Goal: Task Accomplishment & Management: Manage account settings

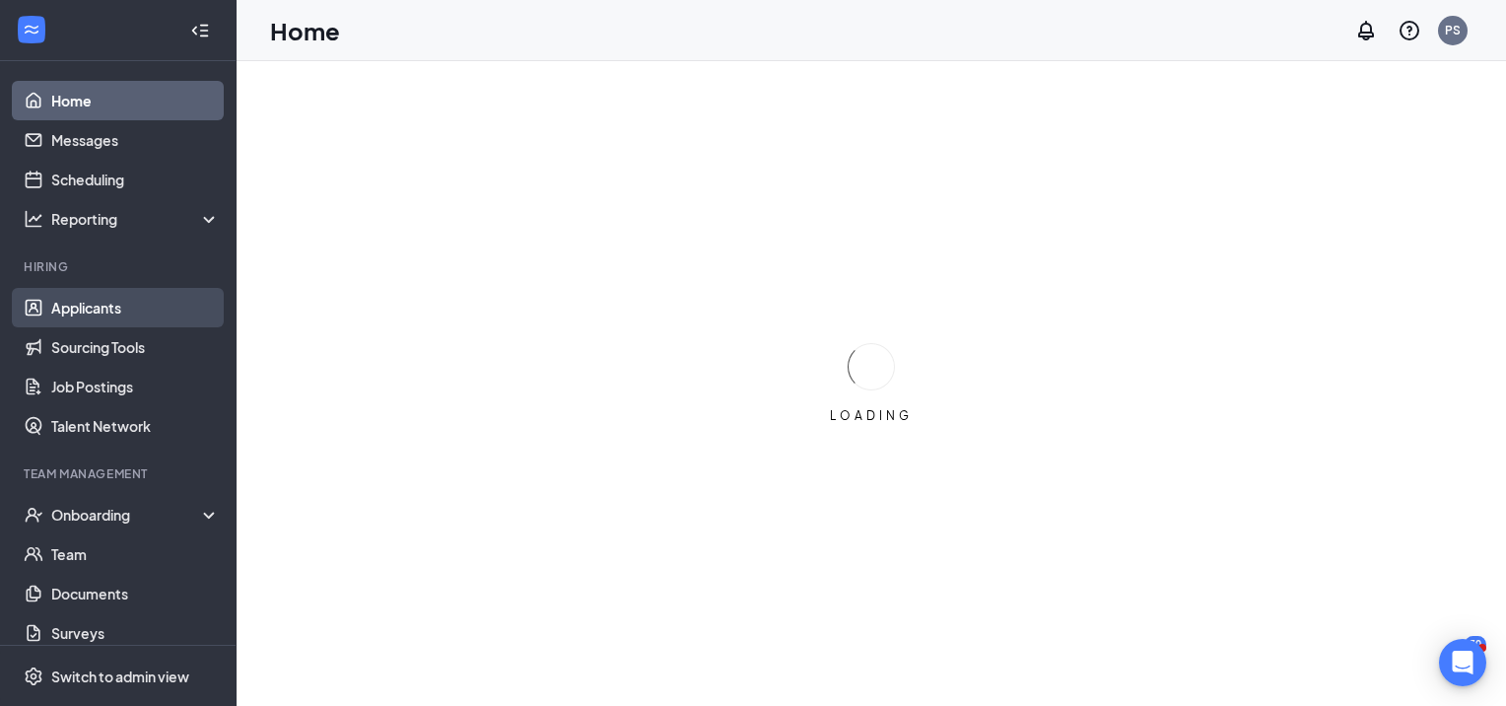
drag, startPoint x: 130, startPoint y: 315, endPoint x: 141, endPoint y: 307, distance: 13.4
click at [130, 315] on link "Applicants" at bounding box center [135, 307] width 169 height 39
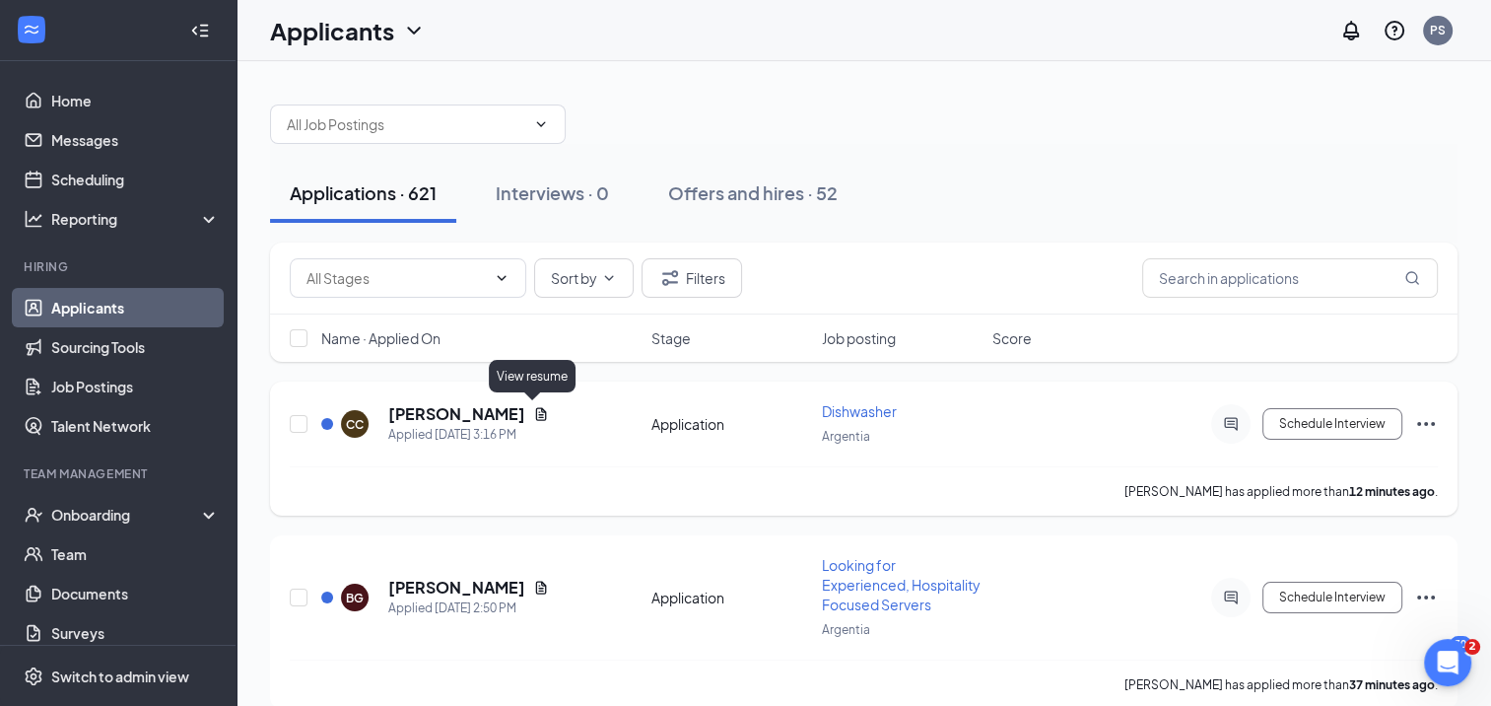
click at [533, 406] on icon "Document" at bounding box center [541, 414] width 16 height 16
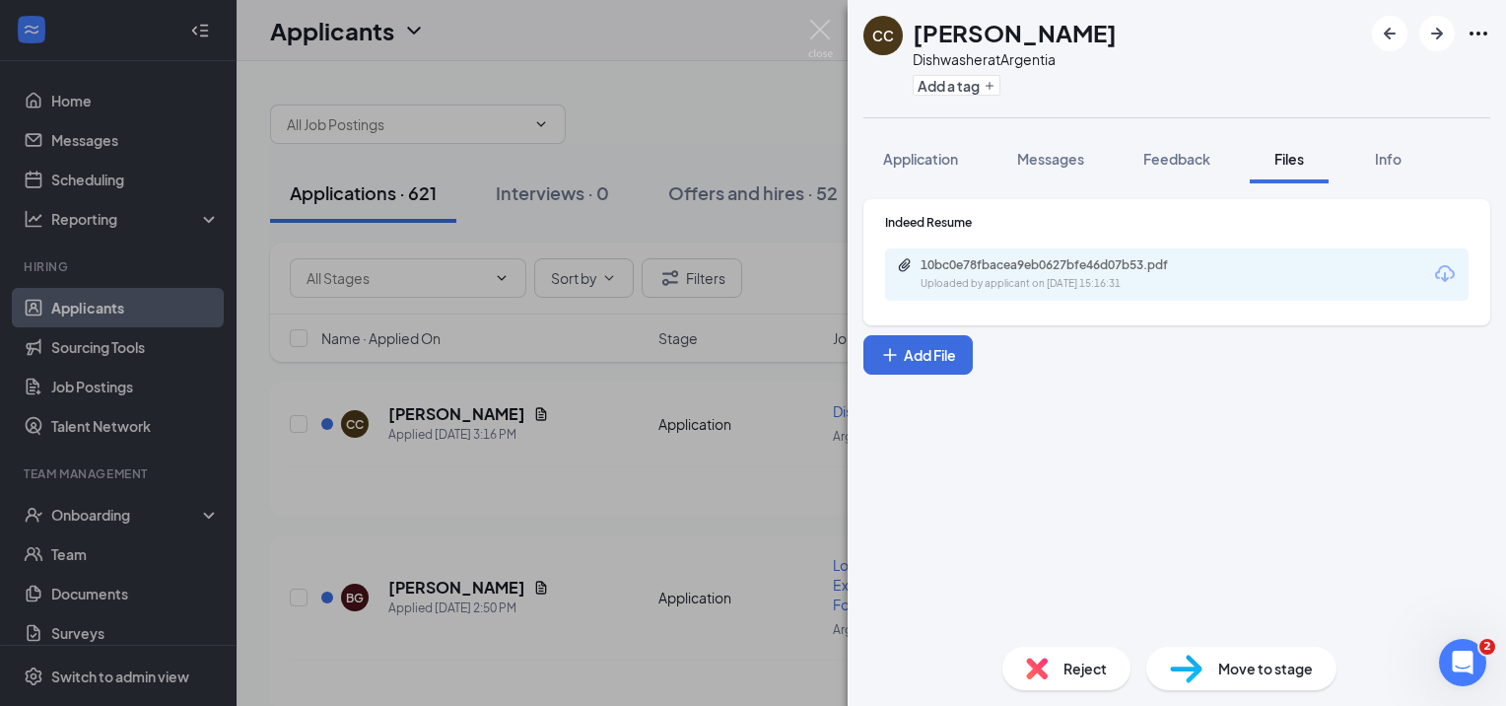
click at [591, 201] on div "CC [PERSON_NAME] Dishwasher at [GEOGRAPHIC_DATA] Add a tag Application Messages…" at bounding box center [753, 353] width 1506 height 706
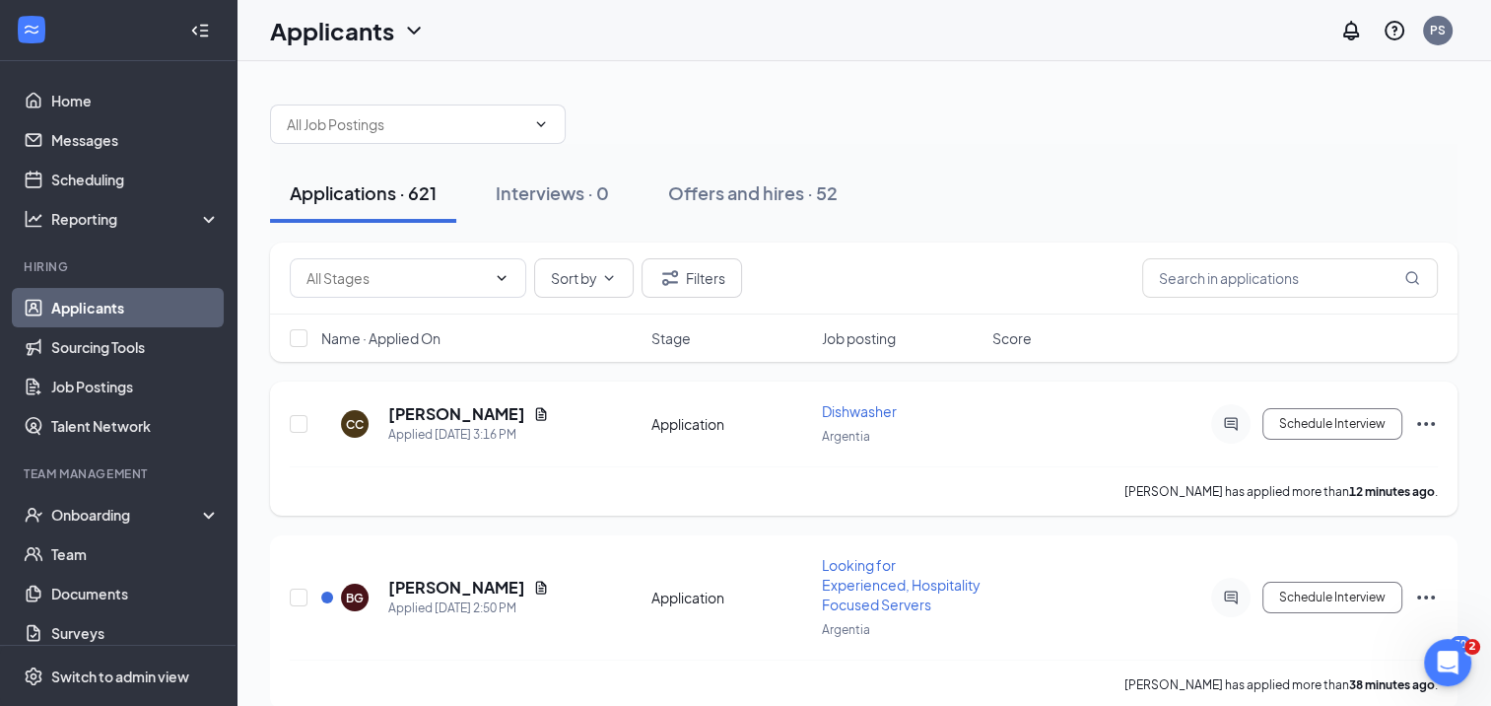
click at [1429, 419] on icon "Ellipses" at bounding box center [1426, 424] width 24 height 24
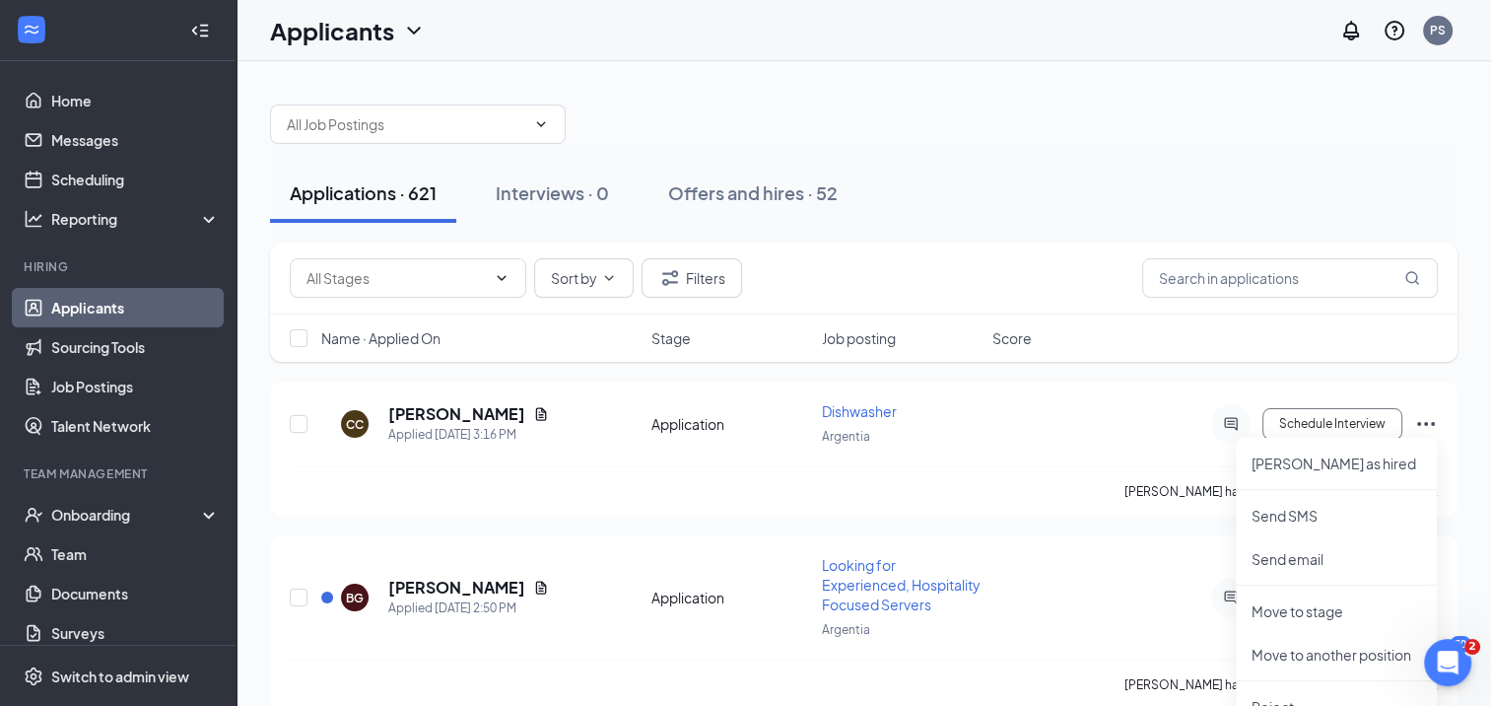
click at [1113, 153] on div "Applications · 621 Interviews · 0 Offers and hires · 52" at bounding box center [863, 193] width 1187 height 99
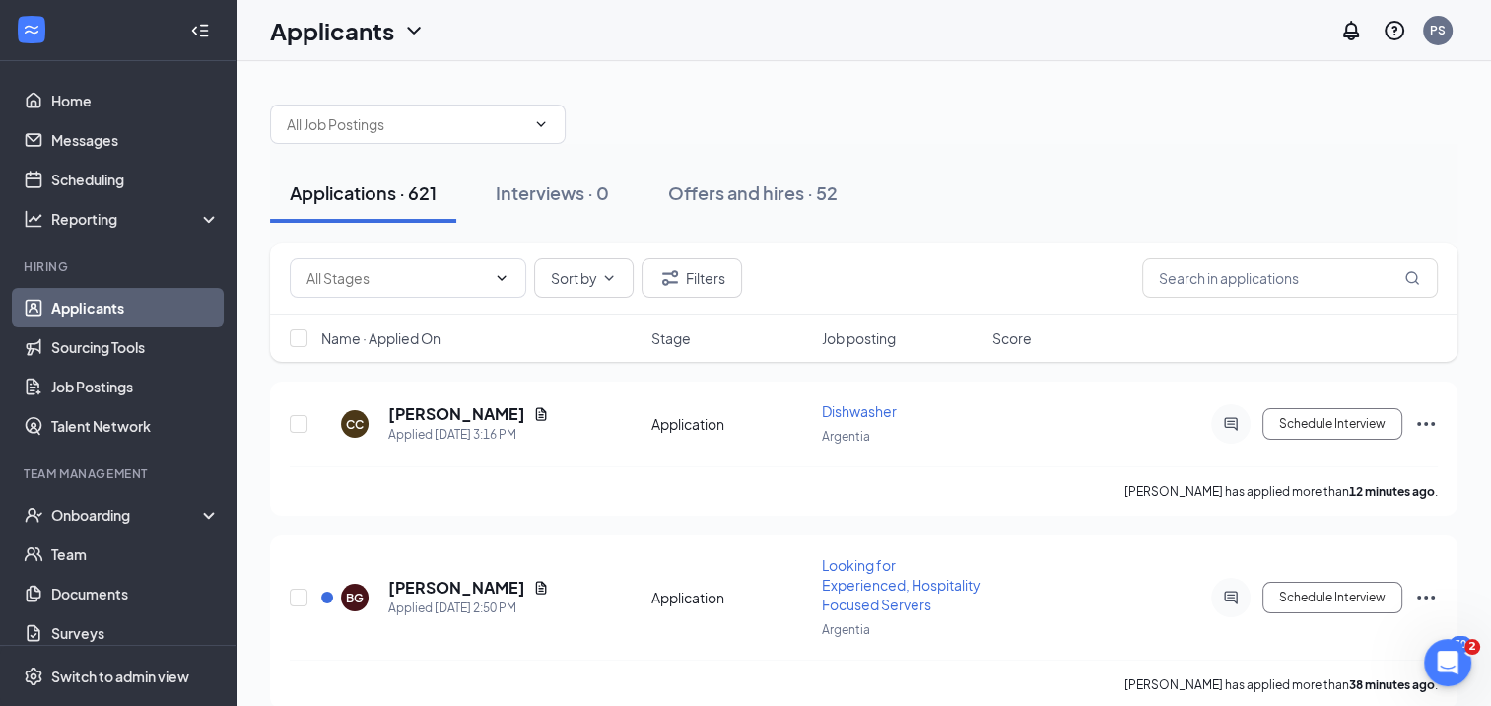
scroll to position [99, 0]
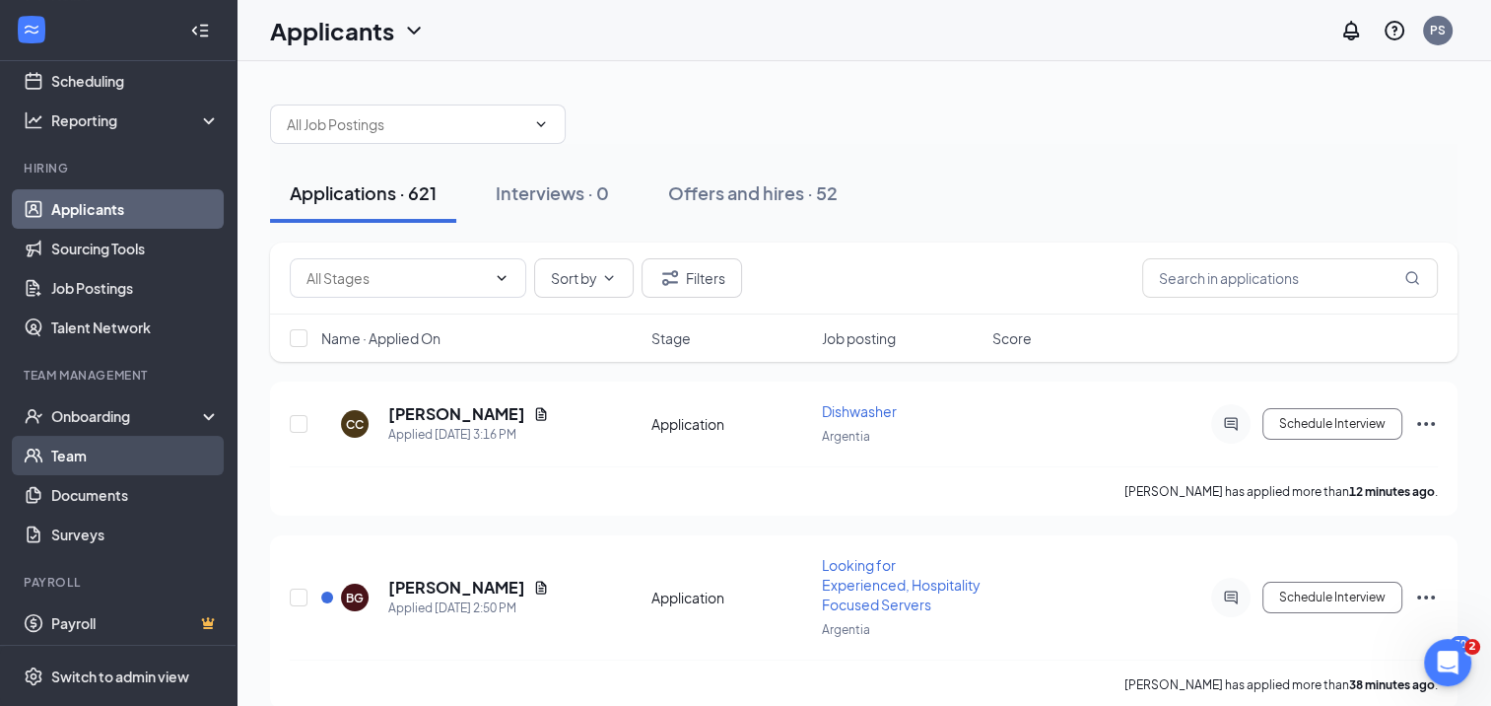
click at [69, 470] on link "Team" at bounding box center [135, 455] width 169 height 39
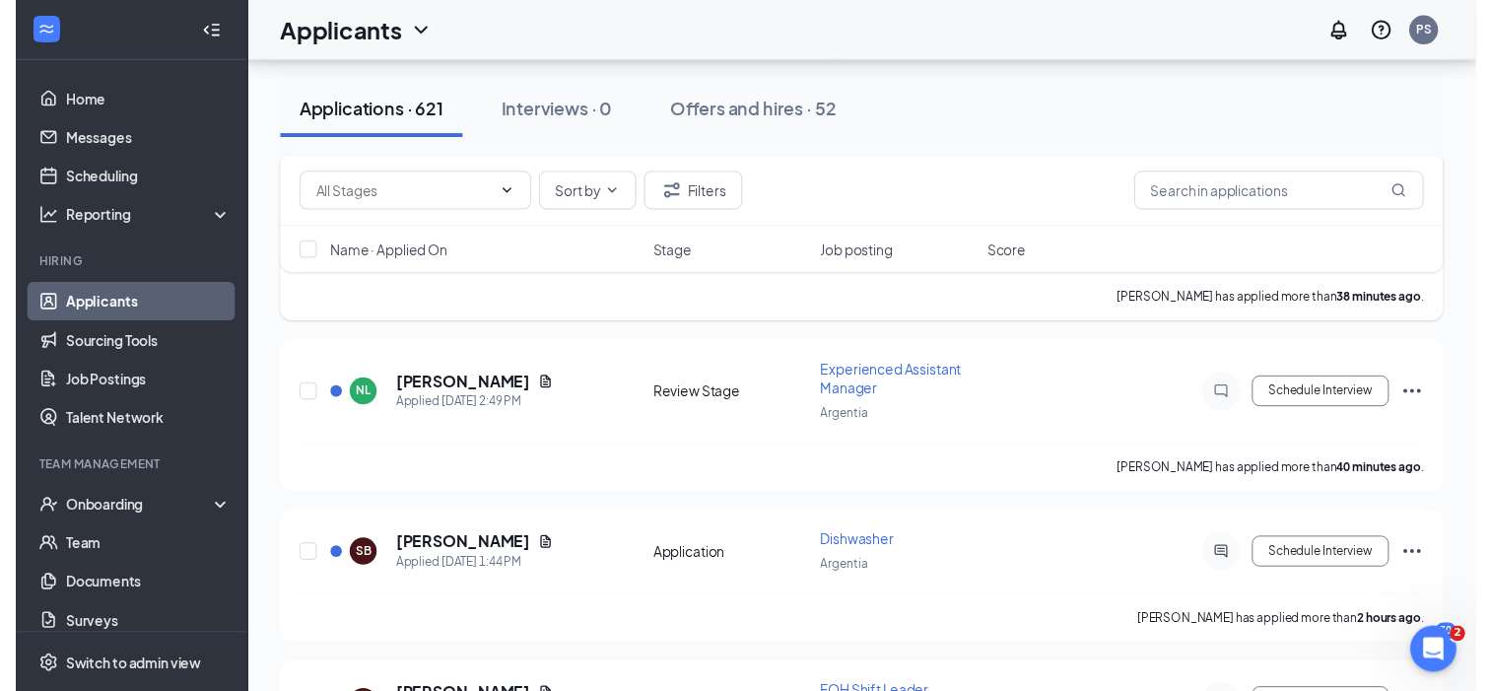
scroll to position [394, 0]
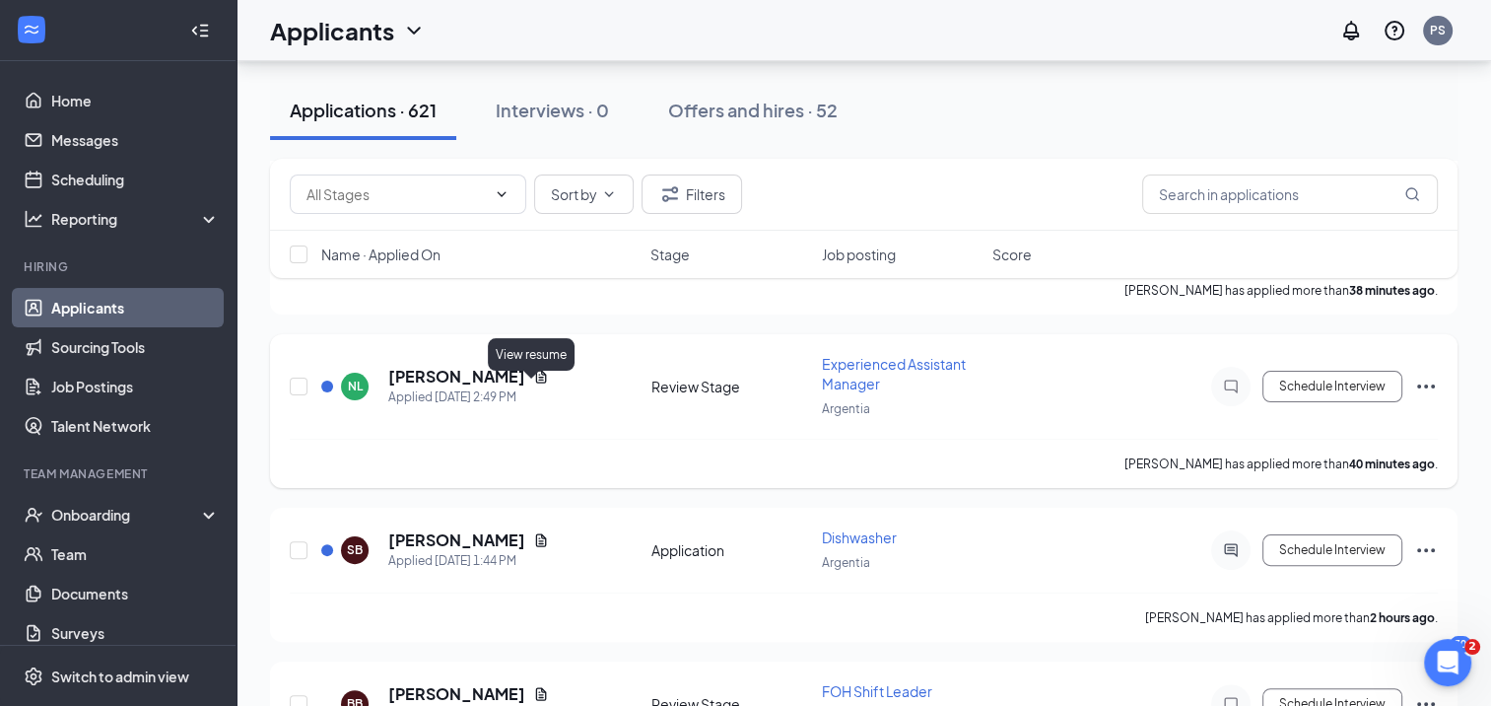
click at [533, 384] on icon "Document" at bounding box center [541, 377] width 16 height 16
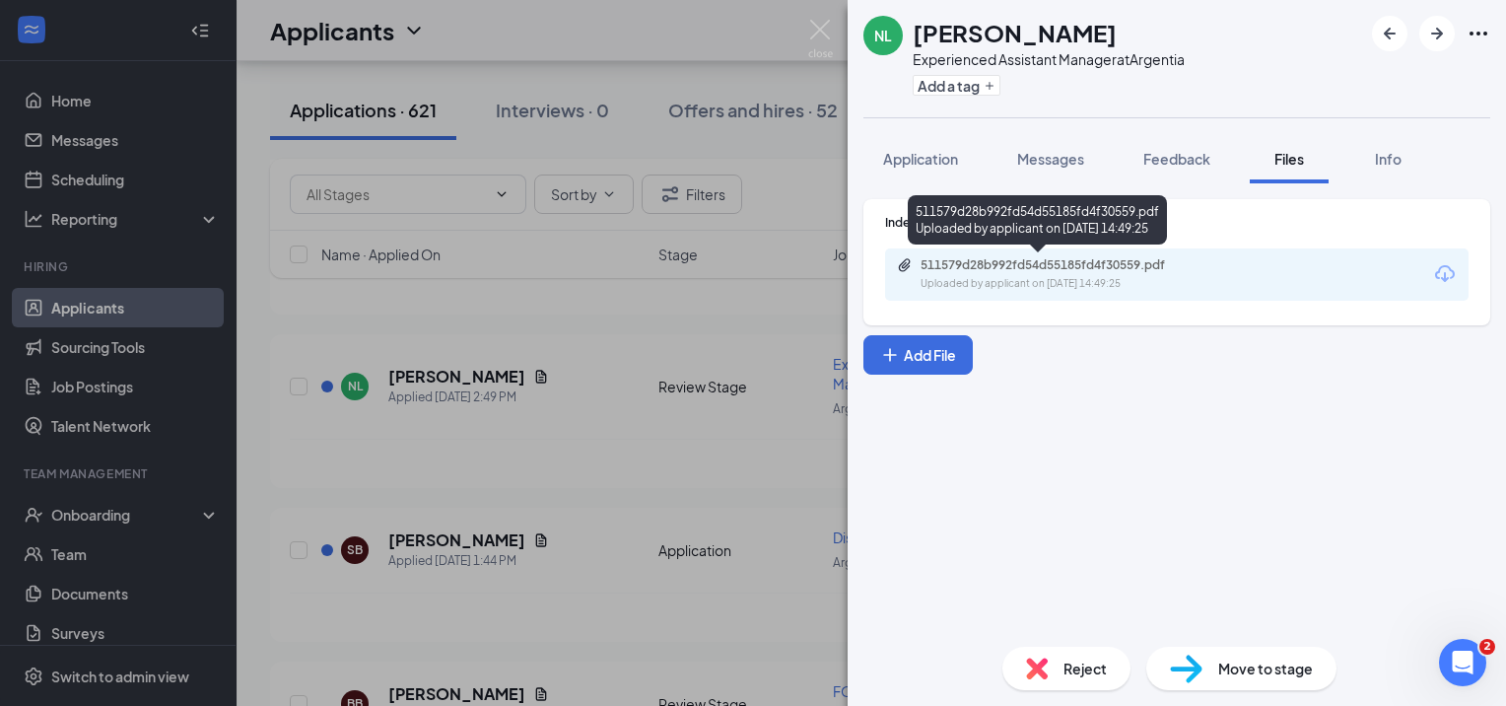
click at [949, 278] on div "Uploaded by applicant on Oct 15, 2025 at 14:49:25" at bounding box center [1068, 284] width 296 height 16
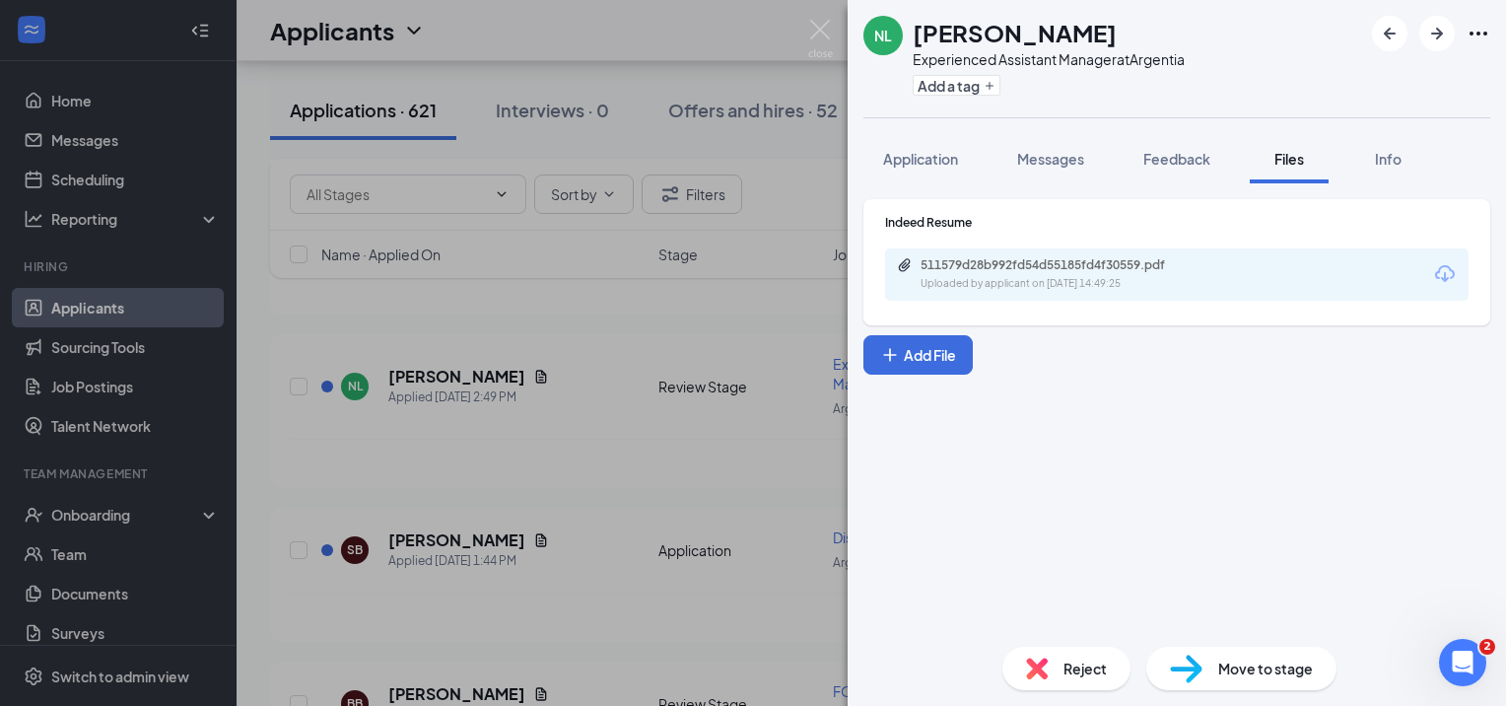
click at [682, 331] on div "NL Nicole Latchman Experienced Assistant Manager at Argentia Add a tag Applicat…" at bounding box center [753, 353] width 1506 height 706
